Goal: Task Accomplishment & Management: Complete application form

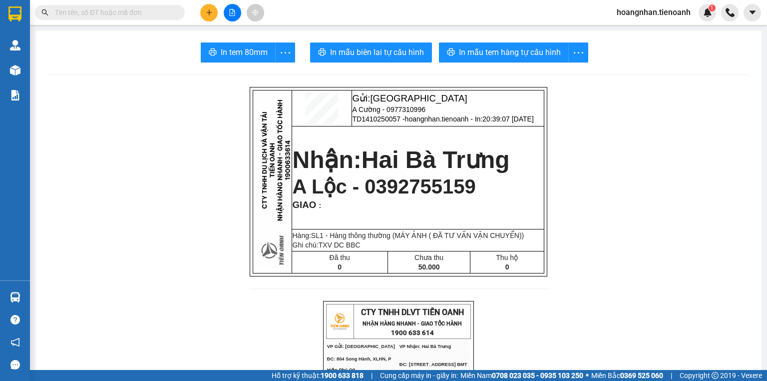
click at [148, 15] on input "text" at bounding box center [114, 12] width 118 height 11
click at [205, 13] on button at bounding box center [208, 12] width 17 height 17
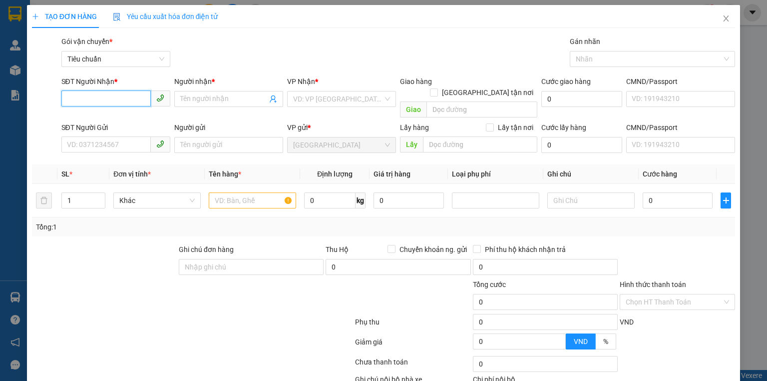
click at [132, 94] on input "SĐT Người Nhận *" at bounding box center [105, 98] width 89 height 16
click at [120, 244] on div at bounding box center [104, 261] width 147 height 35
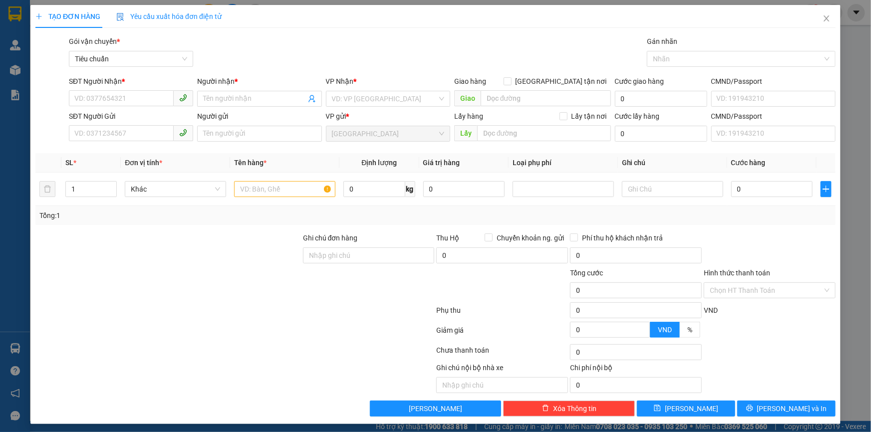
click at [199, 285] on div at bounding box center [168, 285] width 268 height 35
click at [95, 103] on input "SĐT Người Nhận *" at bounding box center [121, 98] width 105 height 16
type input "0947917172"
click at [105, 114] on div "0947917172 - C PHƯỢNG" at bounding box center [129, 118] width 111 height 11
type input "C PHƯỢNG"
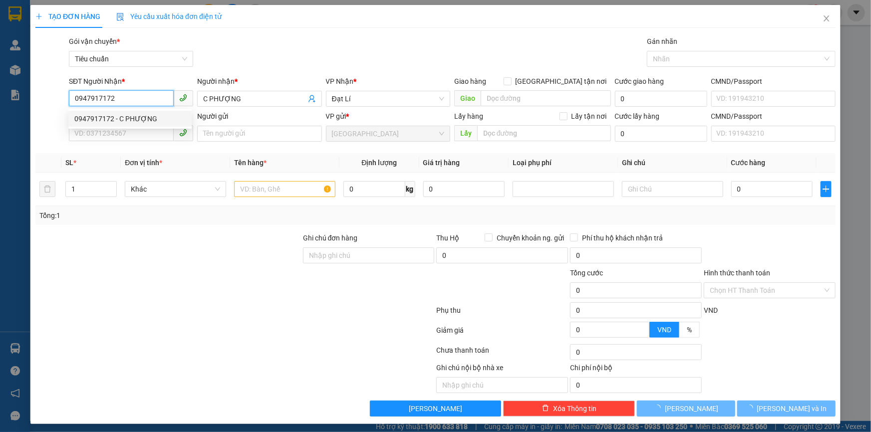
type input "0947917172"
type input "30.000"
click at [124, 143] on div "SĐT Người Gửi VD: 0371234567" at bounding box center [131, 128] width 124 height 35
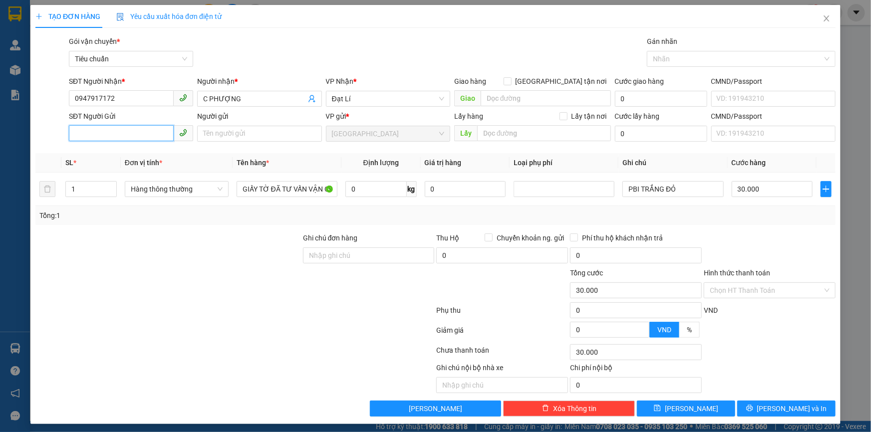
click at [122, 133] on input "SĐT Người Gửi" at bounding box center [121, 133] width 105 height 16
click at [134, 156] on div "0903321698 - C MI" at bounding box center [129, 153] width 111 height 11
type input "0903321698"
type input "C MI"
type input "215394036"
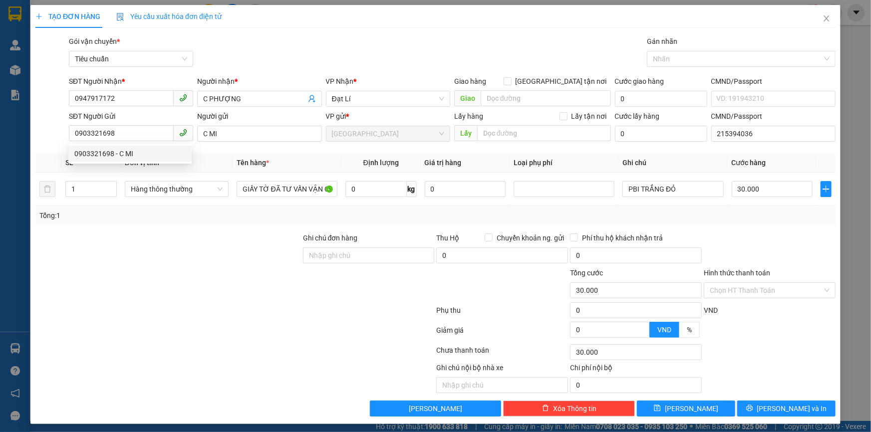
click at [135, 281] on div at bounding box center [168, 285] width 268 height 35
click at [752, 380] on button "Lưu và In" at bounding box center [787, 409] width 98 height 16
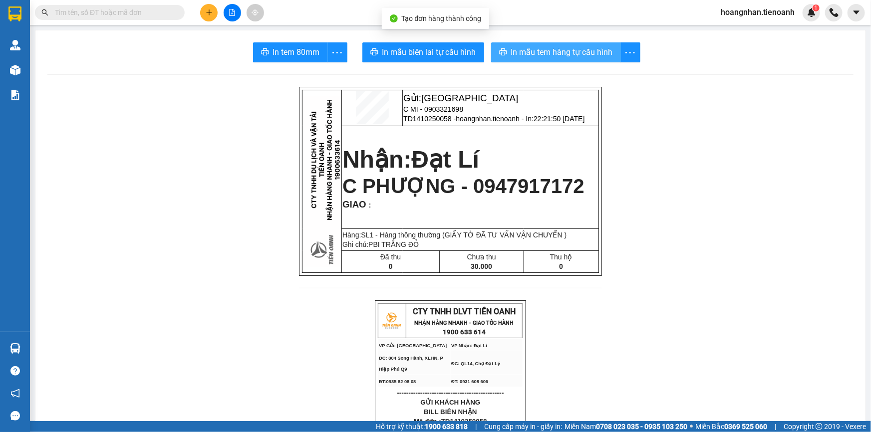
click at [542, 57] on span "In mẫu tem hàng tự cấu hình" at bounding box center [562, 52] width 102 height 12
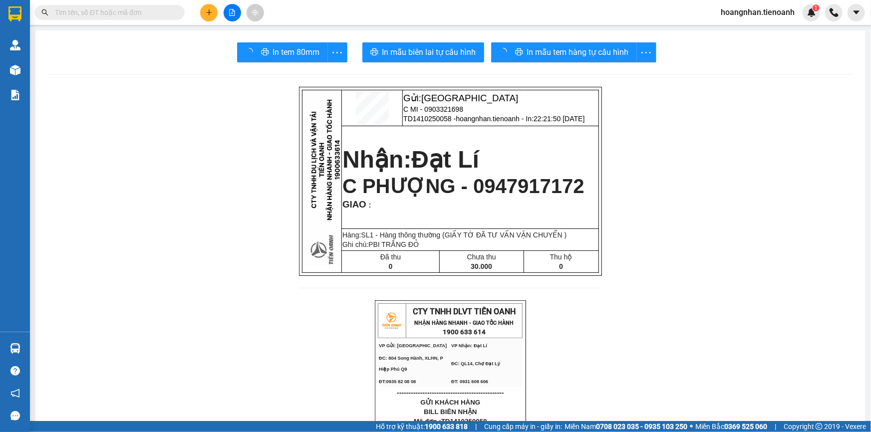
drag, startPoint x: 778, startPoint y: 288, endPoint x: 497, endPoint y: 283, distance: 281.7
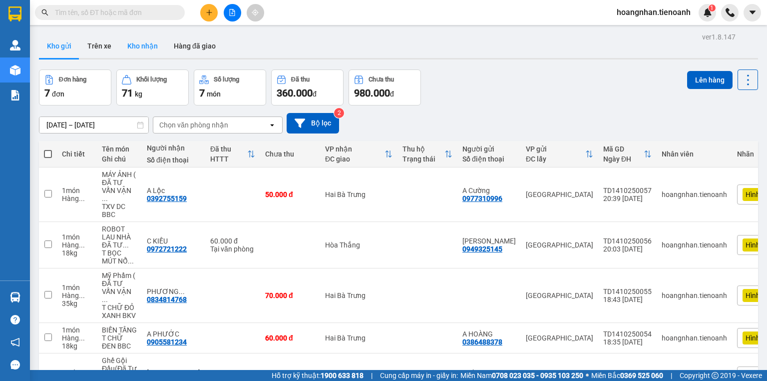
click at [101, 50] on button "Trên xe" at bounding box center [99, 46] width 40 height 24
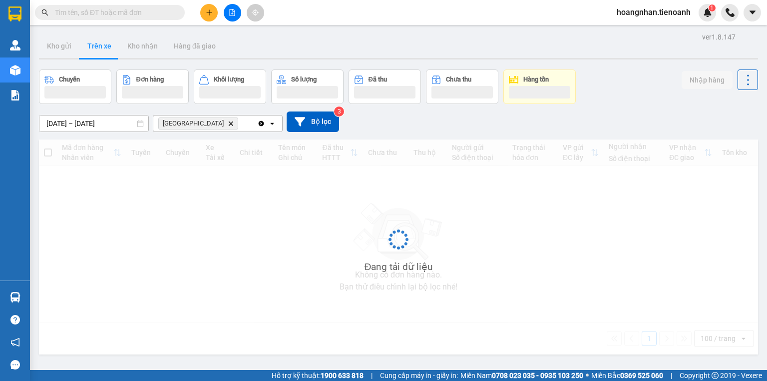
click at [302, 56] on div "Kho gửi Trên xe Kho nhận Hàng đã giao" at bounding box center [398, 47] width 719 height 26
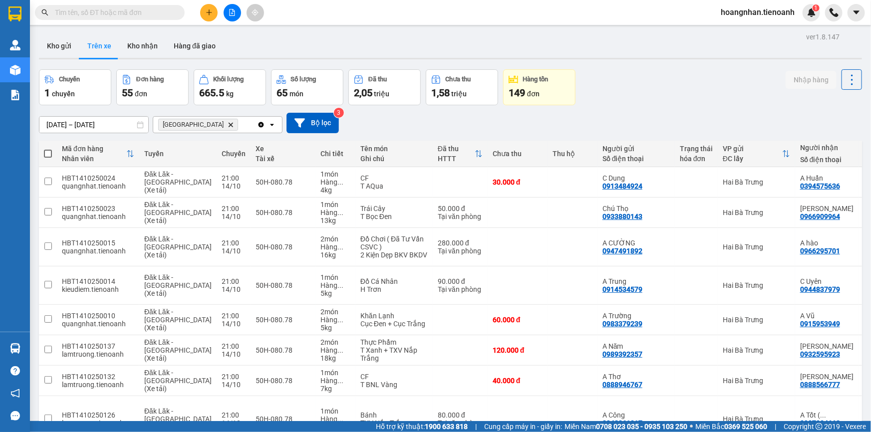
click at [418, 113] on div "12/10/2025 – 14/10/2025 Press the down arrow key to interact with the calendar …" at bounding box center [450, 123] width 823 height 20
click at [405, 129] on div "12/10/2025 – 14/10/2025 Press the down arrow key to interact with the calendar …" at bounding box center [450, 123] width 823 height 20
click at [360, 34] on div "Kho gửi Trên xe Kho nhận Hàng đã giao" at bounding box center [450, 47] width 823 height 26
click at [288, 50] on div "Kho gửi Trên xe Kho nhận Hàng đã giao" at bounding box center [450, 47] width 823 height 26
click at [244, 48] on div "Kho gửi Trên xe Kho nhận Hàng đã giao" at bounding box center [450, 47] width 823 height 26
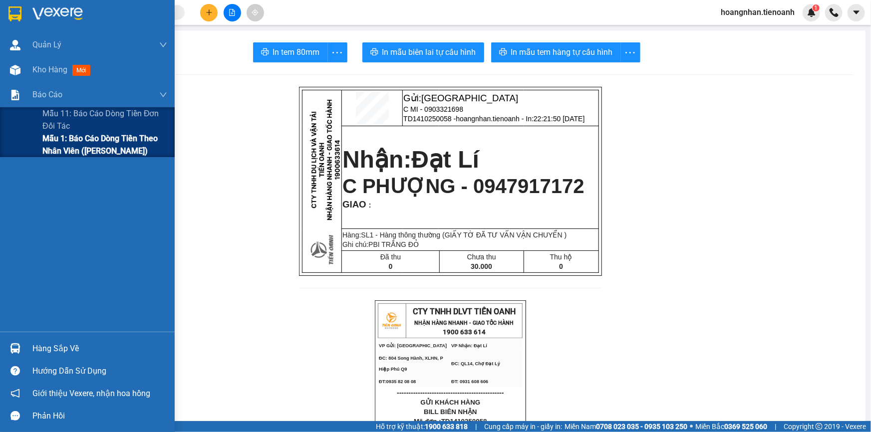
click at [69, 145] on span "Mẫu 1: Báo cáo dòng tiền theo nhân viên ([PERSON_NAME])" at bounding box center [104, 144] width 125 height 25
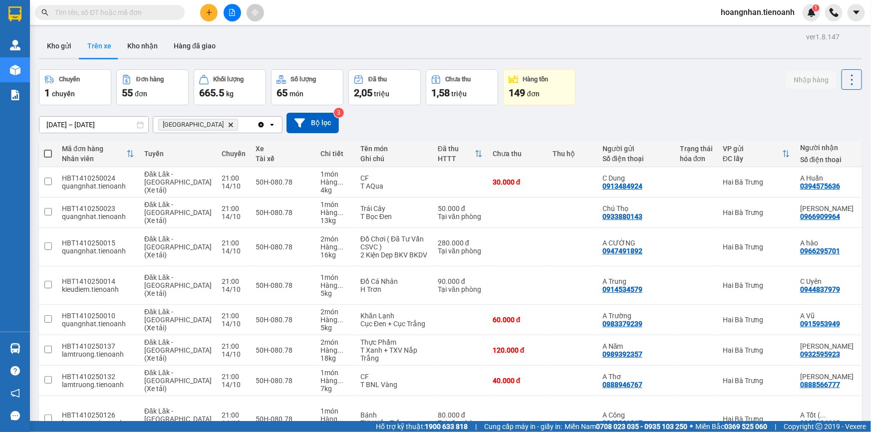
click at [253, 50] on div "Kho gửi Trên xe Kho nhận Hàng đã giao" at bounding box center [450, 47] width 823 height 26
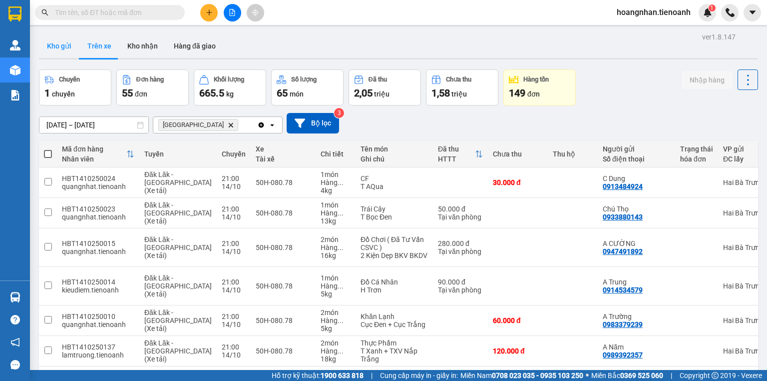
click at [63, 56] on button "Kho gửi" at bounding box center [59, 46] width 40 height 24
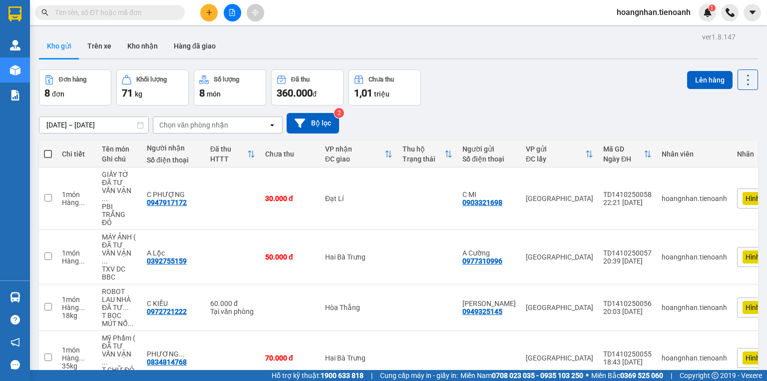
click at [264, 50] on div "Kho gửi Trên xe Kho nhận Hàng đã giao" at bounding box center [398, 47] width 719 height 26
click at [81, 51] on button "Trên xe" at bounding box center [99, 46] width 40 height 24
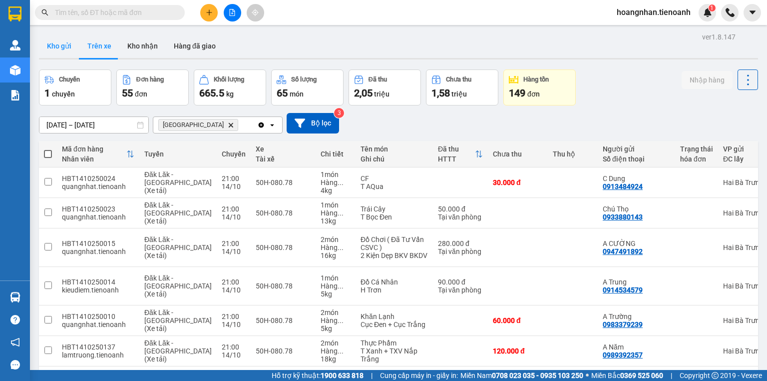
click at [64, 49] on button "Kho gửi" at bounding box center [59, 46] width 40 height 24
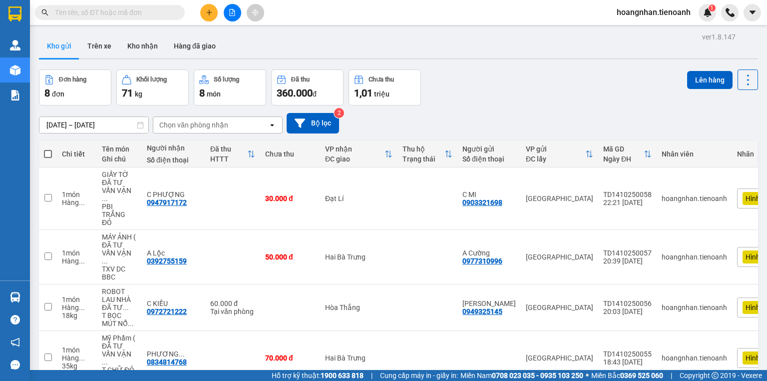
click at [285, 48] on div "Kho gửi Trên xe Kho nhận Hàng đã giao" at bounding box center [398, 47] width 719 height 26
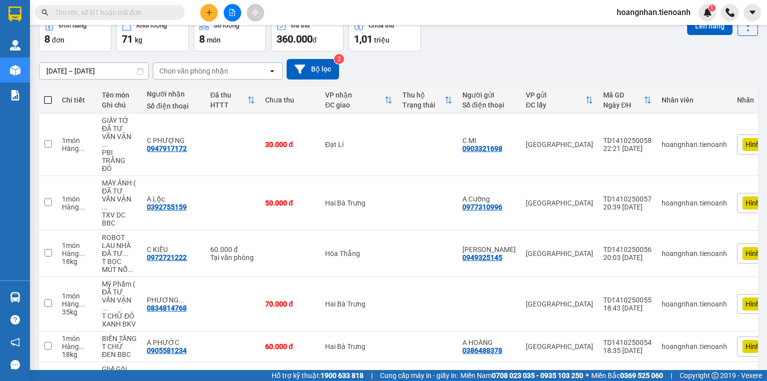
scroll to position [80, 0]
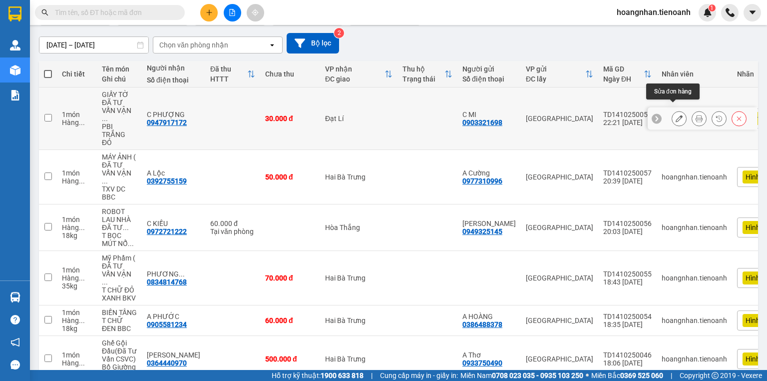
click at [675, 114] on button at bounding box center [679, 118] width 14 height 17
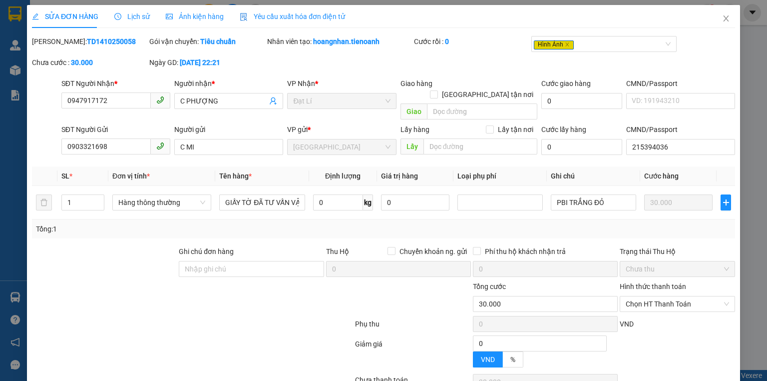
type input "0947917172"
type input "C PHƯỢNG"
type input "0903321698"
type input "C MI"
type input "215394036"
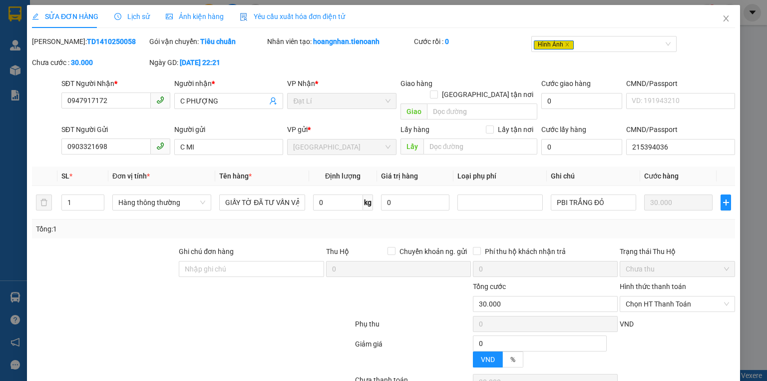
type input "0"
type input "30.000"
click at [191, 18] on span "Ảnh kiện hàng" at bounding box center [195, 16] width 58 height 8
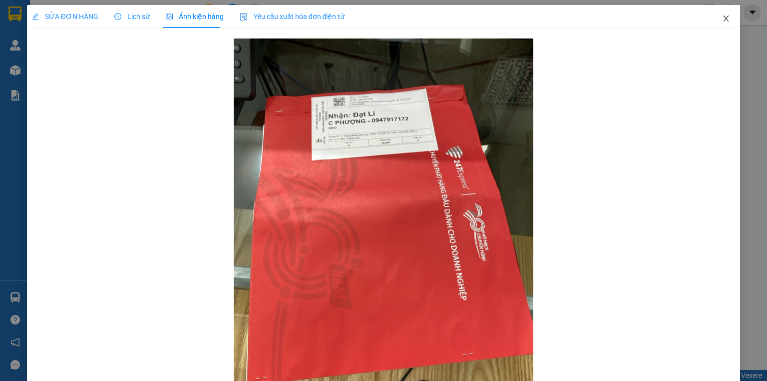
click at [724, 20] on icon "close" at bounding box center [726, 18] width 5 height 6
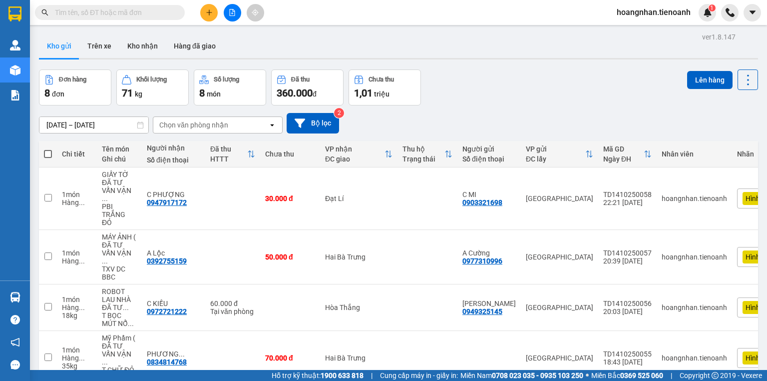
click at [505, 108] on div "[DATE] – [DATE] Press the down arrow key to interact with the calendar and sele…" at bounding box center [398, 122] width 719 height 35
click at [383, 129] on div "[DATE] – [DATE] Press the down arrow key to interact with the calendar and sele…" at bounding box center [398, 123] width 719 height 20
click at [439, 88] on div "Đơn hàng 8 đơn Khối lượng 71 kg Số lượng 8 món Đã thu 360.000 đ Chưa thu 1,01 t…" at bounding box center [398, 87] width 719 height 36
click at [382, 50] on div "Kho gửi Trên xe Kho nhận Hàng đã giao" at bounding box center [398, 47] width 719 height 26
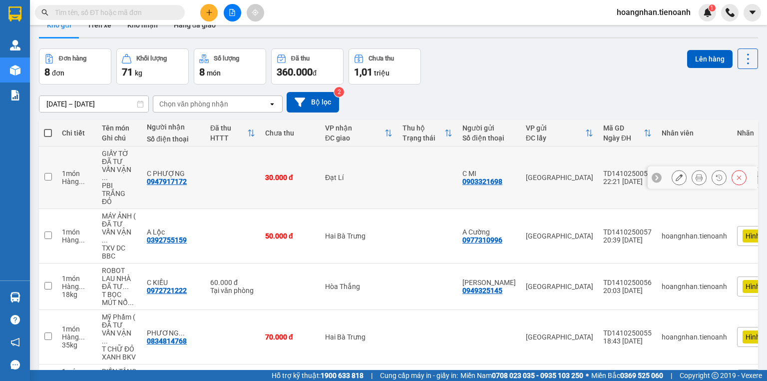
scroll to position [40, 0]
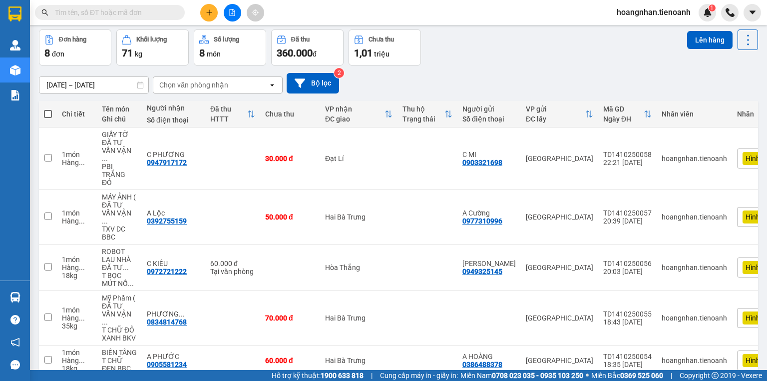
click at [392, 71] on div "[DATE] – [DATE] Press the down arrow key to interact with the calendar and sele…" at bounding box center [398, 82] width 719 height 35
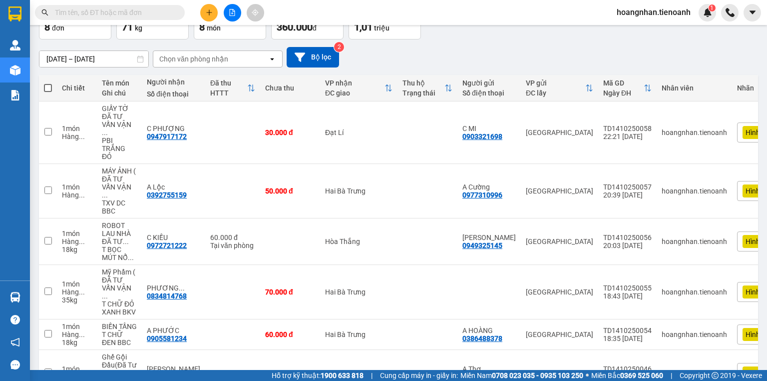
scroll to position [80, 0]
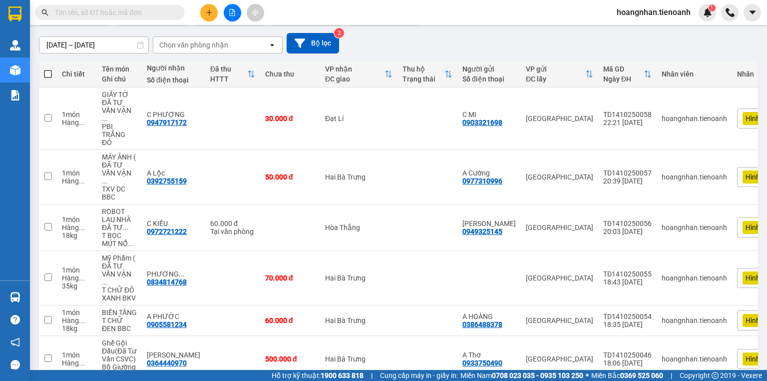
click at [382, 41] on div "[DATE] – [DATE] Press the down arrow key to interact with the calendar and sele…" at bounding box center [398, 43] width 719 height 20
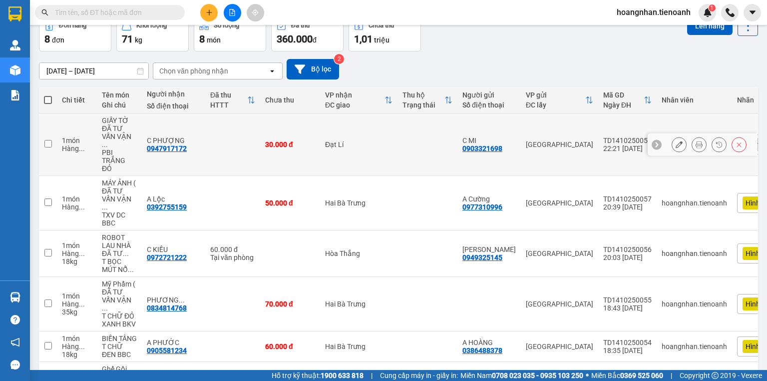
scroll to position [0, 0]
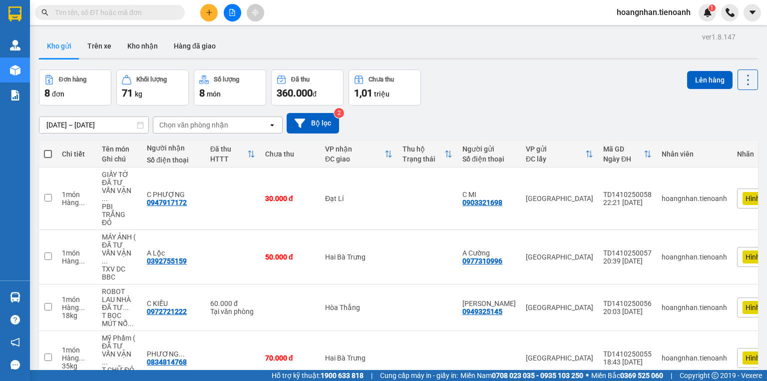
click at [264, 47] on div "Kho gửi Trên xe Kho nhận Hàng đã giao" at bounding box center [398, 47] width 719 height 26
click at [105, 42] on button "Trên xe" at bounding box center [99, 46] width 40 height 24
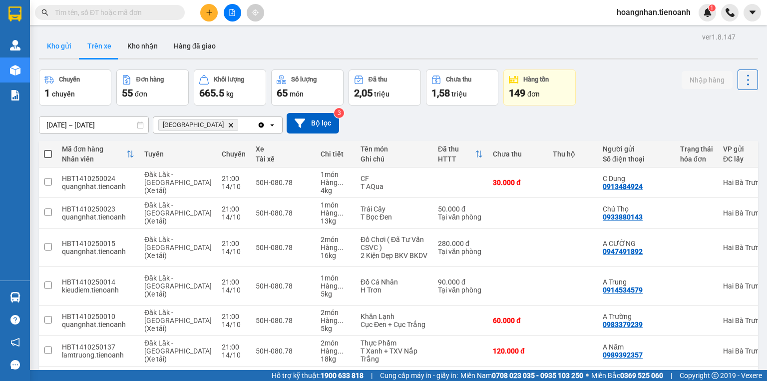
click at [52, 45] on button "Kho gửi" at bounding box center [59, 46] width 40 height 24
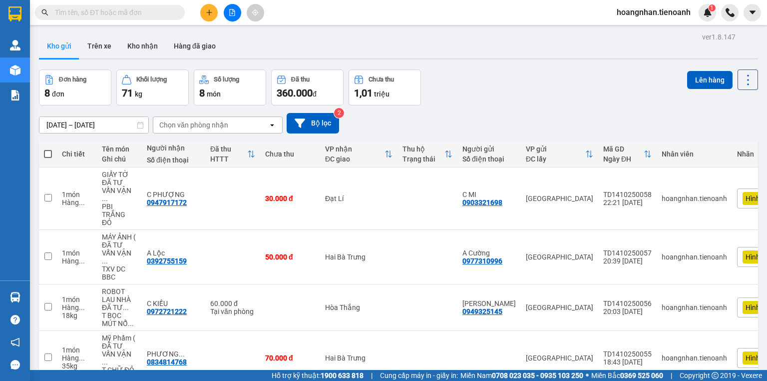
click at [258, 39] on div "Kho gửi Trên xe Kho nhận Hàng đã giao" at bounding box center [398, 47] width 719 height 26
click at [253, 44] on div "Kho gửi Trên xe Kho nhận Hàng đã giao" at bounding box center [398, 47] width 719 height 26
click at [252, 44] on div "Kho gửi Trên xe Kho nhận Hàng đã giao" at bounding box center [398, 47] width 719 height 26
drag, startPoint x: 274, startPoint y: 45, endPoint x: 229, endPoint y: 10, distance: 56.9
click at [272, 43] on div "Kho gửi Trên xe Kho nhận Hàng đã giao" at bounding box center [398, 47] width 719 height 26
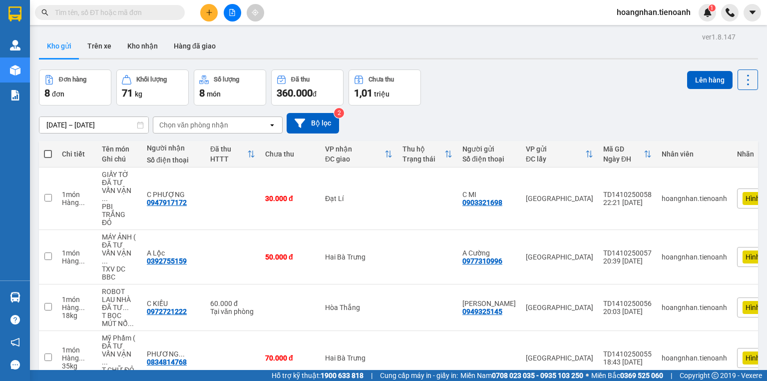
click at [295, 41] on div "Kho gửi Trên xe Kho nhận Hàng đã giao" at bounding box center [398, 47] width 719 height 26
click at [280, 40] on div "Kho gửi Trên xe Kho nhận Hàng đã giao" at bounding box center [398, 47] width 719 height 26
click at [378, 126] on div "[DATE] – [DATE] Press the down arrow key to interact with the calendar and sele…" at bounding box center [398, 123] width 719 height 20
click at [439, 99] on div "Đơn hàng 8 đơn Khối lượng 71 kg Số lượng 8 món Đã thu 360.000 đ Chưa thu 1,01 t…" at bounding box center [398, 87] width 719 height 36
click at [381, 54] on div "Kho gửi Trên xe Kho nhận Hàng đã giao" at bounding box center [398, 47] width 719 height 26
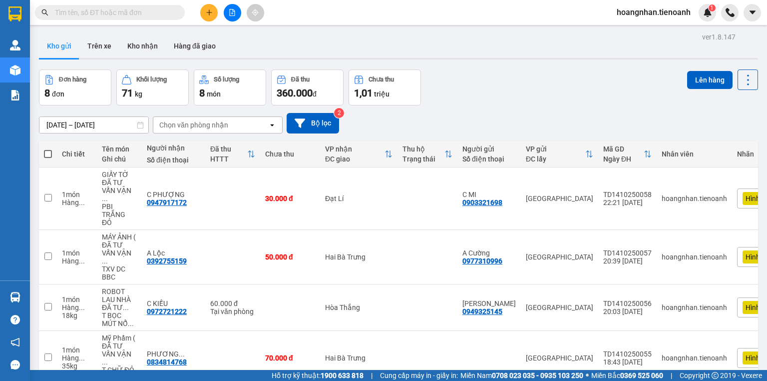
drag, startPoint x: 335, startPoint y: 48, endPoint x: 326, endPoint y: 49, distance: 8.6
click at [335, 48] on div "Kho gửi Trên xe Kho nhận Hàng đã giao" at bounding box center [398, 47] width 719 height 26
drag, startPoint x: 393, startPoint y: 119, endPoint x: 500, endPoint y: 69, distance: 118.4
click at [395, 119] on div "[DATE] – [DATE] Press the down arrow key to interact with the calendar and sele…" at bounding box center [398, 123] width 719 height 20
click at [500, 69] on div "Đơn hàng 8 đơn Khối lượng 71 kg Số lượng 8 món Đã thu 360.000 đ Chưa thu 1,01 t…" at bounding box center [398, 87] width 719 height 36
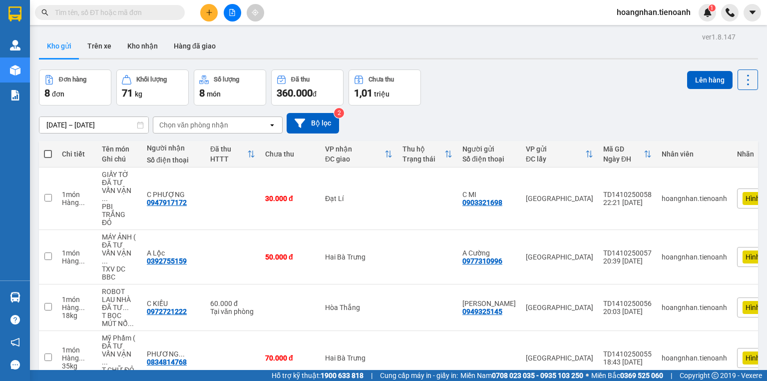
scroll to position [40, 0]
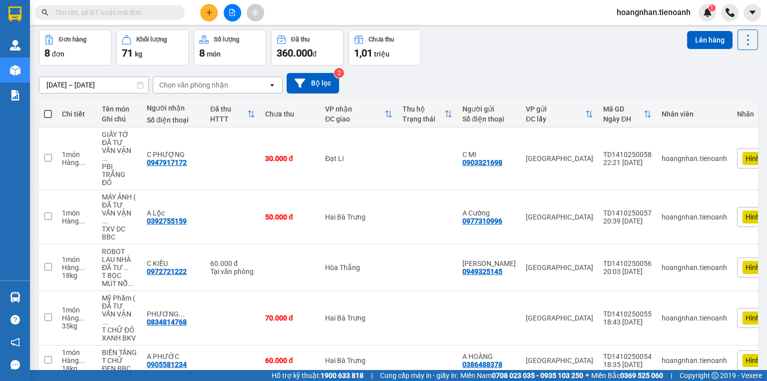
click at [391, 73] on div "12/10/2025 – 14/10/2025 Press the down arrow key to interact with the calendar …" at bounding box center [398, 83] width 719 height 20
click at [459, 65] on div "12/10/2025 – 14/10/2025 Press the down arrow key to interact with the calendar …" at bounding box center [398, 82] width 719 height 35
drag, startPoint x: 401, startPoint y: 86, endPoint x: 83, endPoint y: 248, distance: 356.4
click at [399, 86] on div "12/10/2025 – 14/10/2025 Press the down arrow key to interact with the calendar …" at bounding box center [398, 83] width 719 height 20
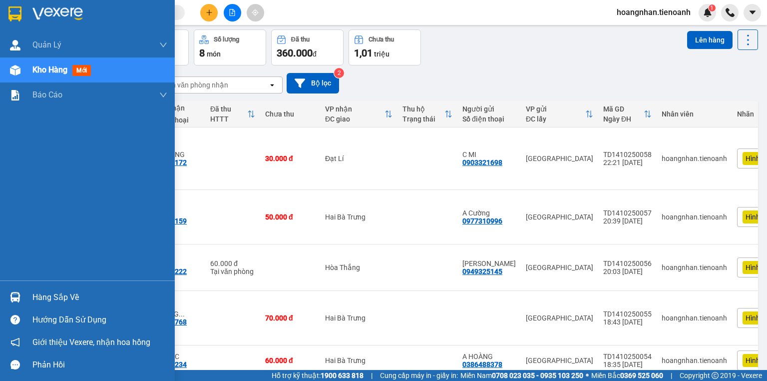
click at [0, 299] on div "Hàng sắp về" at bounding box center [87, 297] width 175 height 22
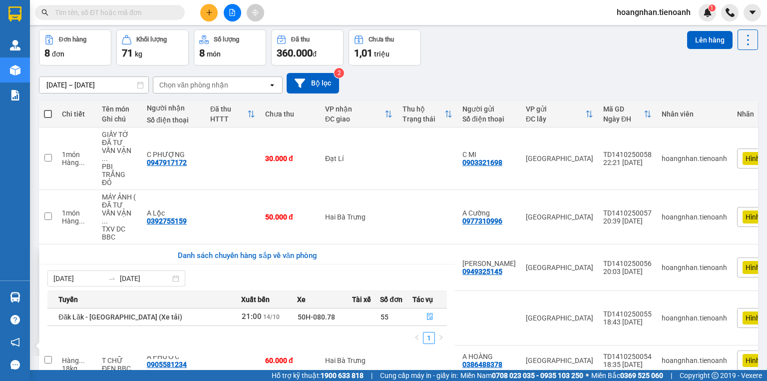
click at [493, 51] on section "Kết quả tìm kiếm ( 0 ) Bộ lọc No Data hoangnhan.tienoanh 1 Quản Lý Quản lý giao…" at bounding box center [383, 190] width 767 height 381
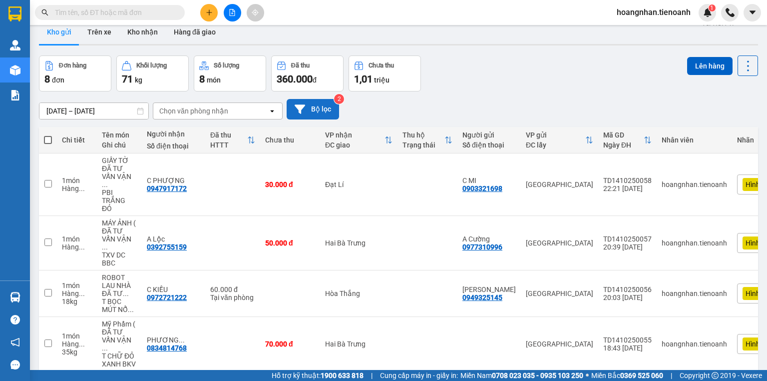
scroll to position [0, 0]
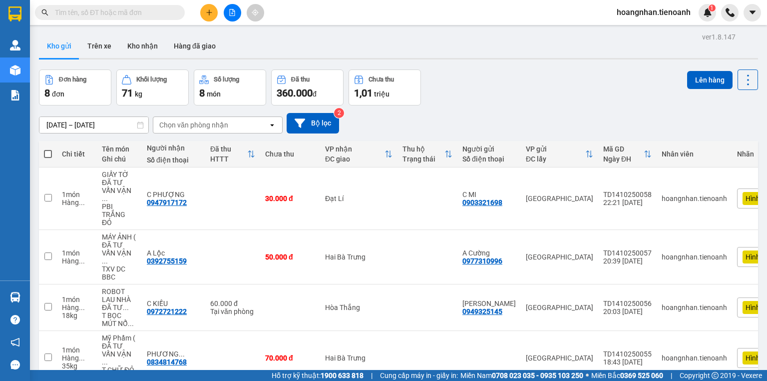
drag, startPoint x: 280, startPoint y: 43, endPoint x: 271, endPoint y: 62, distance: 21.2
click at [280, 43] on div "Kho gửi Trên xe Kho nhận Hàng đã giao" at bounding box center [398, 47] width 719 height 26
click at [240, 46] on div "Kho gửi Trên xe Kho nhận Hàng đã giao" at bounding box center [398, 47] width 719 height 26
click at [273, 33] on div "ver 1.8.147 Kho gửi Trên xe Kho nhận Hàng đã giao Đơn hàng 8 đơn Khối lượng 71 …" at bounding box center [398, 314] width 727 height 569
click at [289, 35] on div "Kho gửi Trên xe Kho nhận Hàng đã giao" at bounding box center [398, 47] width 719 height 26
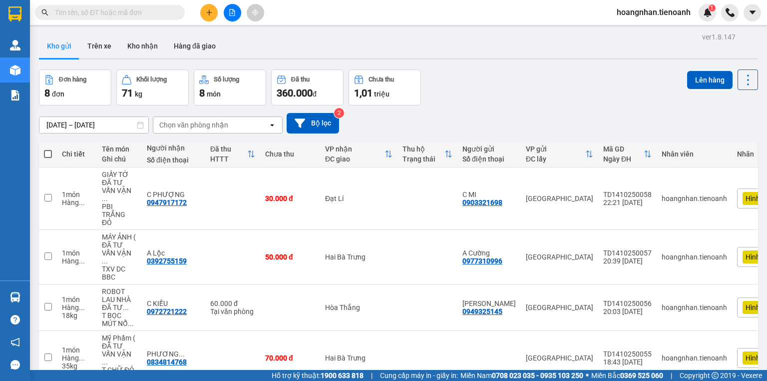
click at [275, 59] on div at bounding box center [398, 58] width 719 height 1
click at [259, 44] on div "Kho gửi Trên xe Kho nhận Hàng đã giao" at bounding box center [398, 47] width 719 height 26
drag, startPoint x: 268, startPoint y: 59, endPoint x: 166, endPoint y: 7, distance: 114.8
click at [268, 59] on div at bounding box center [398, 58] width 719 height 1
click at [252, 46] on div "Kho gửi Trên xe Kho nhận Hàng đã giao" at bounding box center [398, 47] width 719 height 26
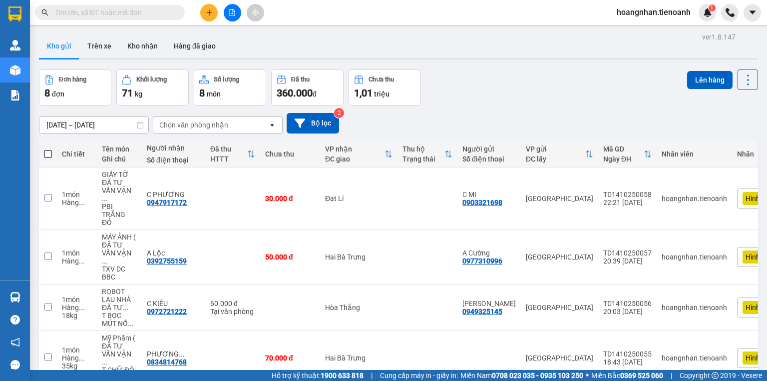
click at [242, 46] on div "Kho gửi Trên xe Kho nhận Hàng đã giao" at bounding box center [398, 47] width 719 height 26
click at [266, 36] on div "Kho gửi Trên xe Kho nhận Hàng đã giao" at bounding box center [398, 47] width 719 height 26
click at [240, 39] on div "Kho gửi Trên xe Kho nhận Hàng đã giao" at bounding box center [398, 47] width 719 height 26
click at [241, 61] on div "ver 1.8.147 Kho gửi Trên xe Kho nhận Hàng đã giao Đơn hàng 8 đơn Khối lượng 71 …" at bounding box center [398, 314] width 727 height 569
